Goal: Find specific page/section: Find specific page/section

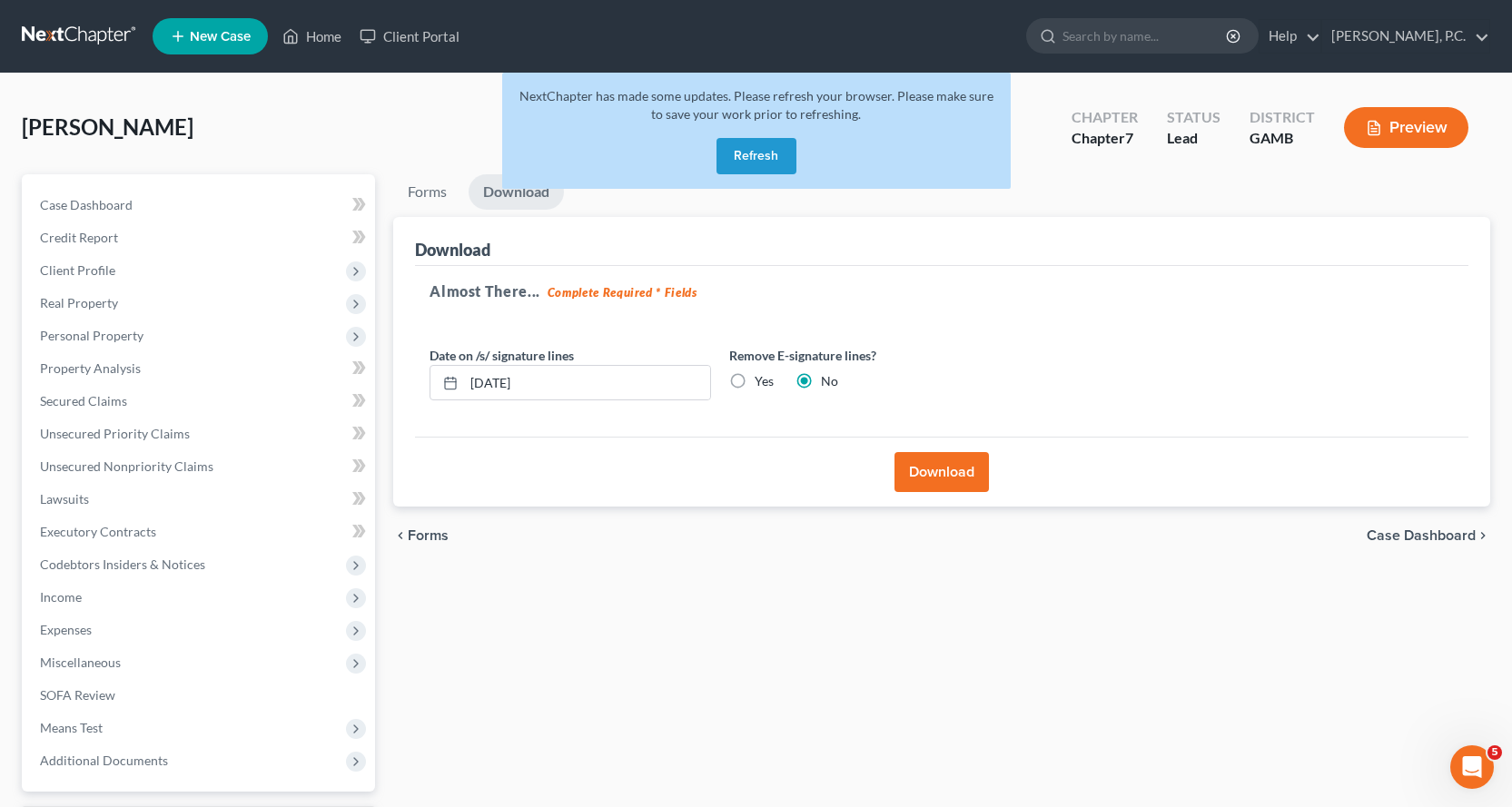
click at [762, 151] on button "Refresh" at bounding box center [756, 156] width 80 height 36
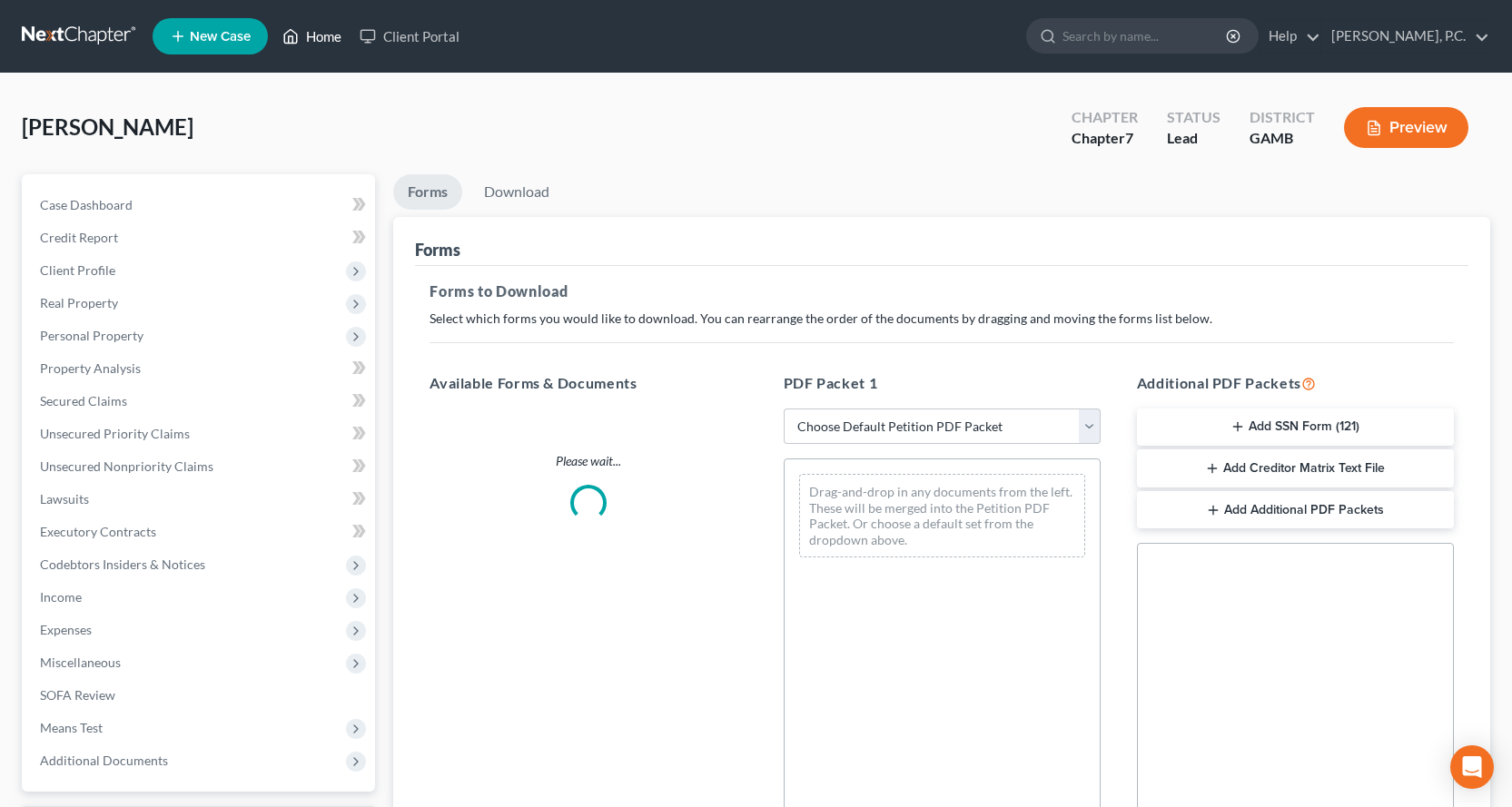
click at [336, 37] on link "Home" at bounding box center [312, 36] width 77 height 33
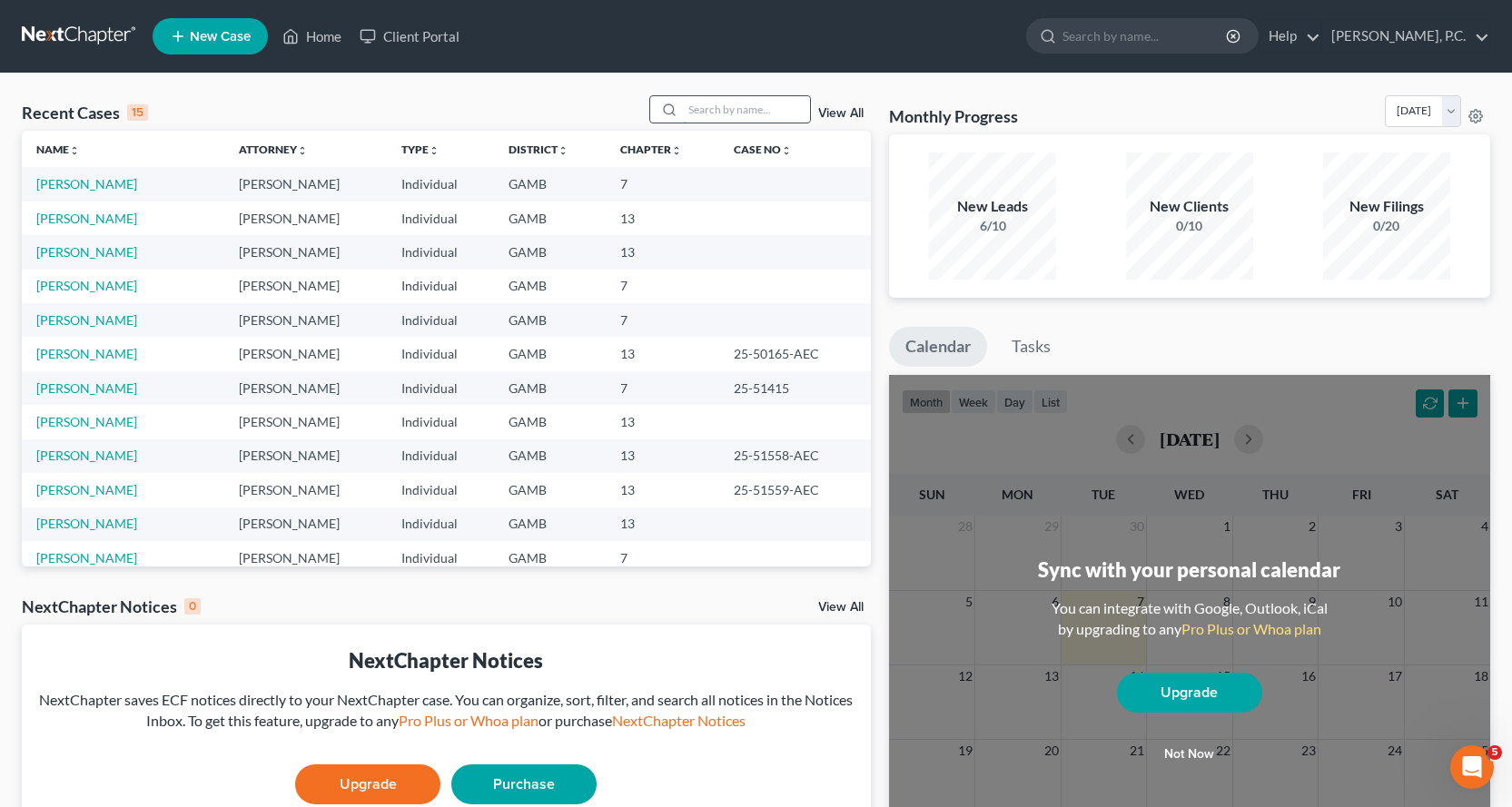
click at [705, 115] on input "search" at bounding box center [746, 109] width 128 height 26
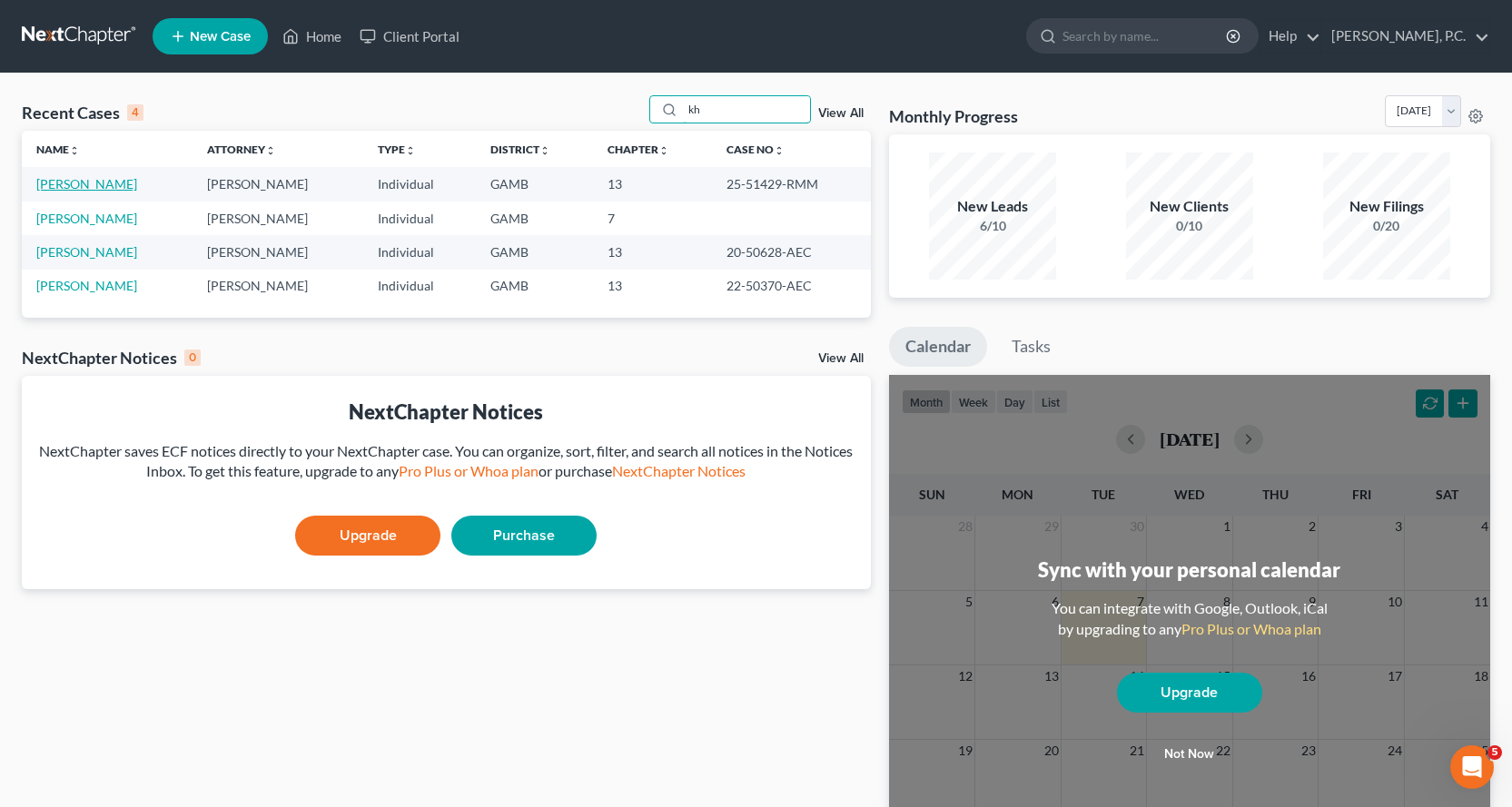
type input "kh"
click at [107, 183] on link "[PERSON_NAME]" at bounding box center [87, 183] width 101 height 15
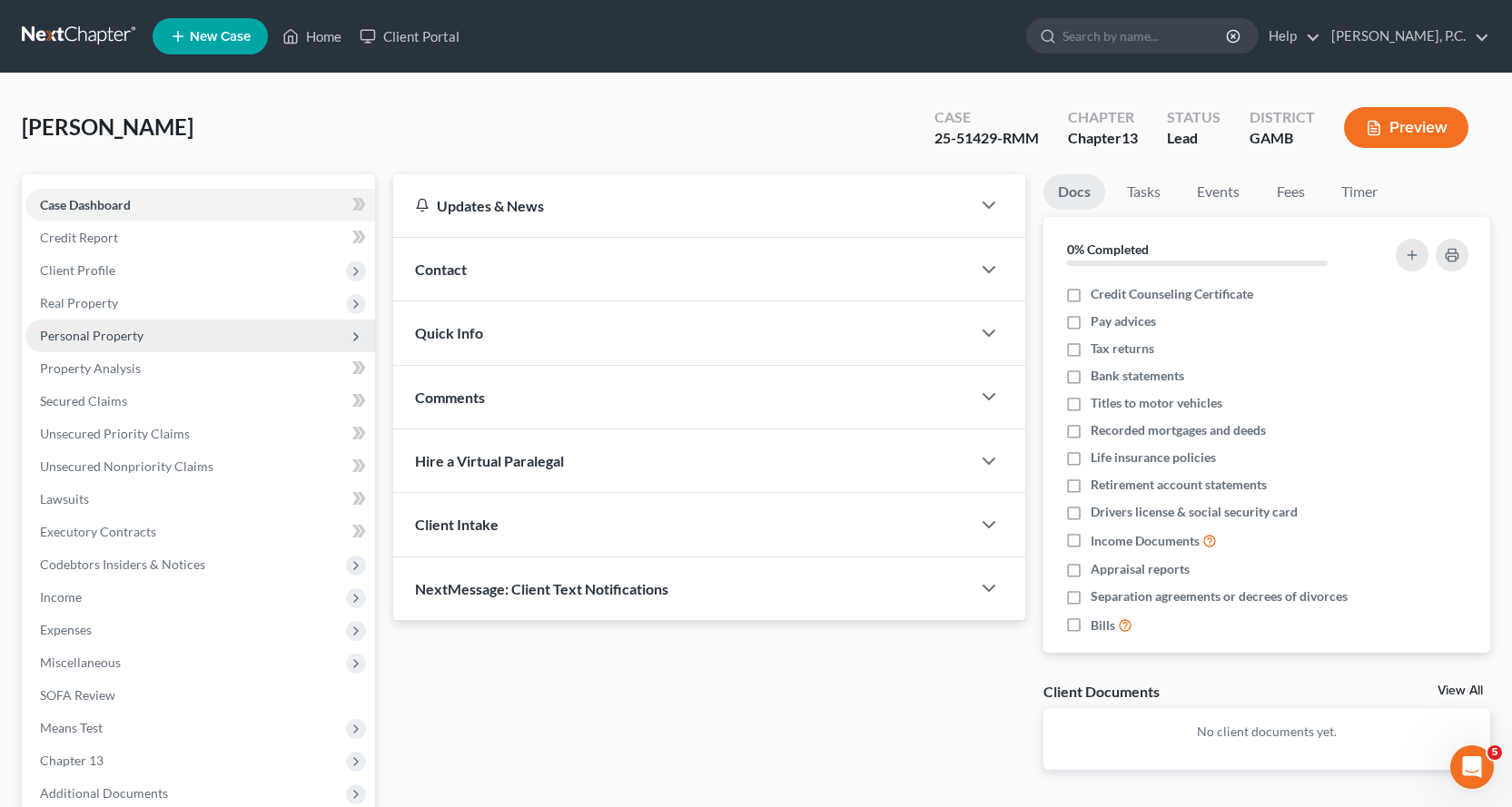
click at [108, 332] on span "Personal Property" at bounding box center [92, 335] width 104 height 15
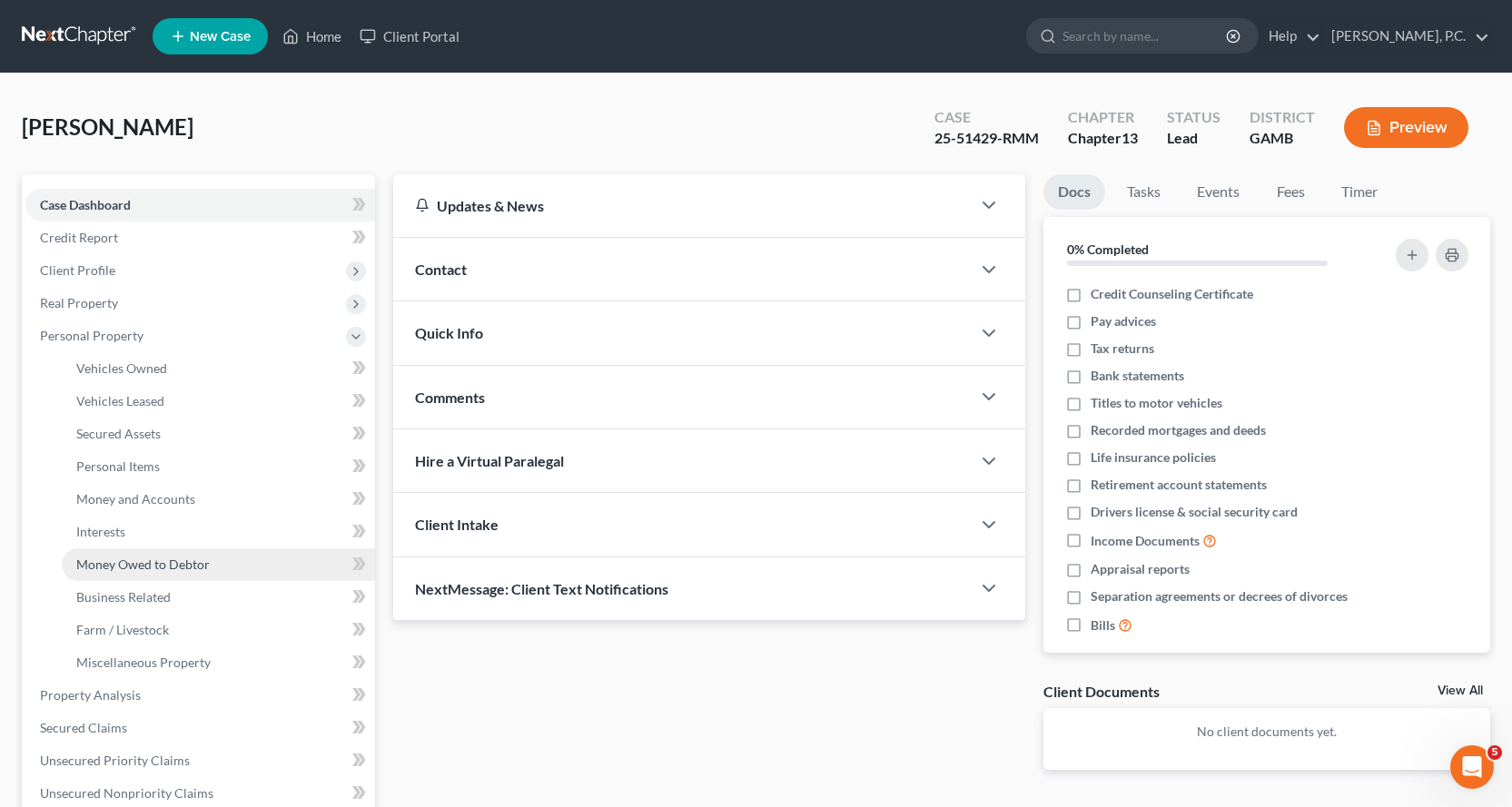
click at [139, 565] on span "Money Owed to Debtor" at bounding box center [143, 564] width 133 height 15
